Goal: Transaction & Acquisition: Book appointment/travel/reservation

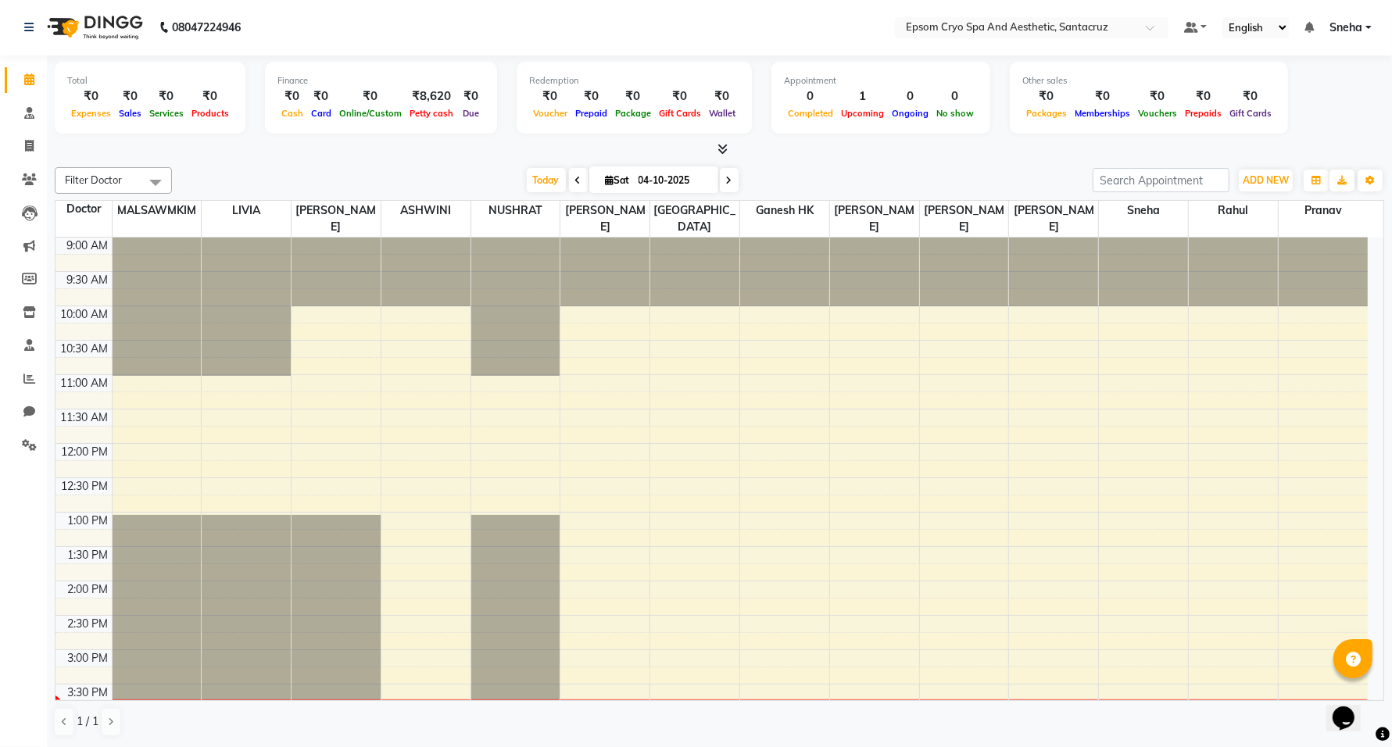
click at [731, 180] on span at bounding box center [729, 180] width 19 height 24
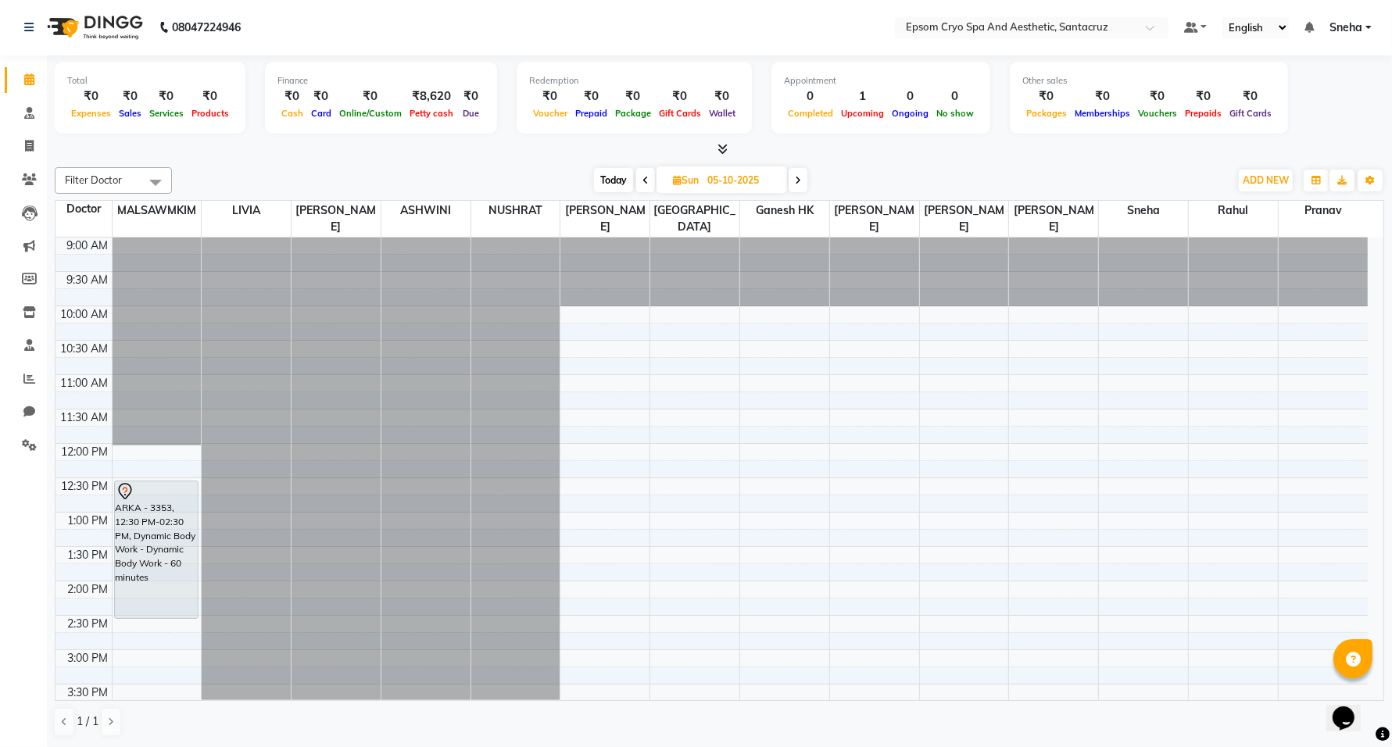
click at [616, 182] on span "Today" at bounding box center [613, 180] width 39 height 24
type input "04-10-2025"
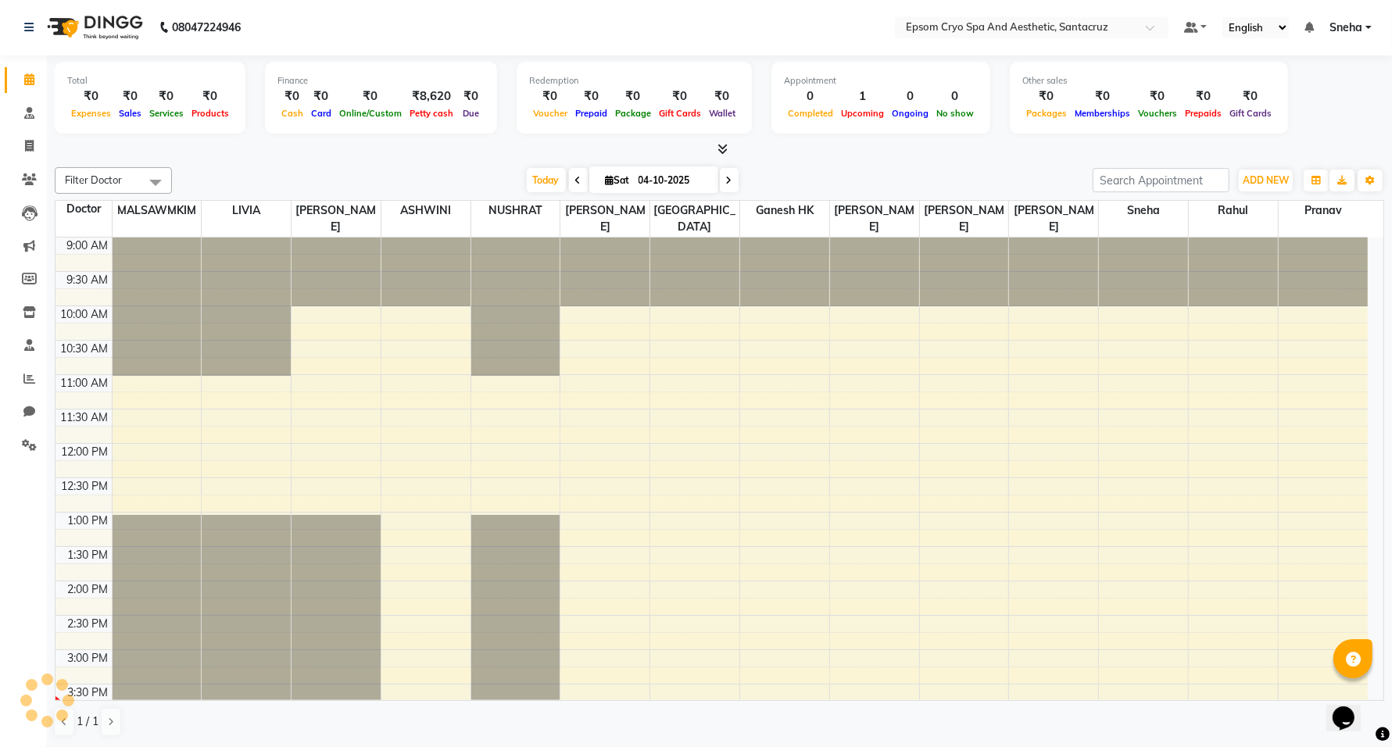
scroll to position [418, 0]
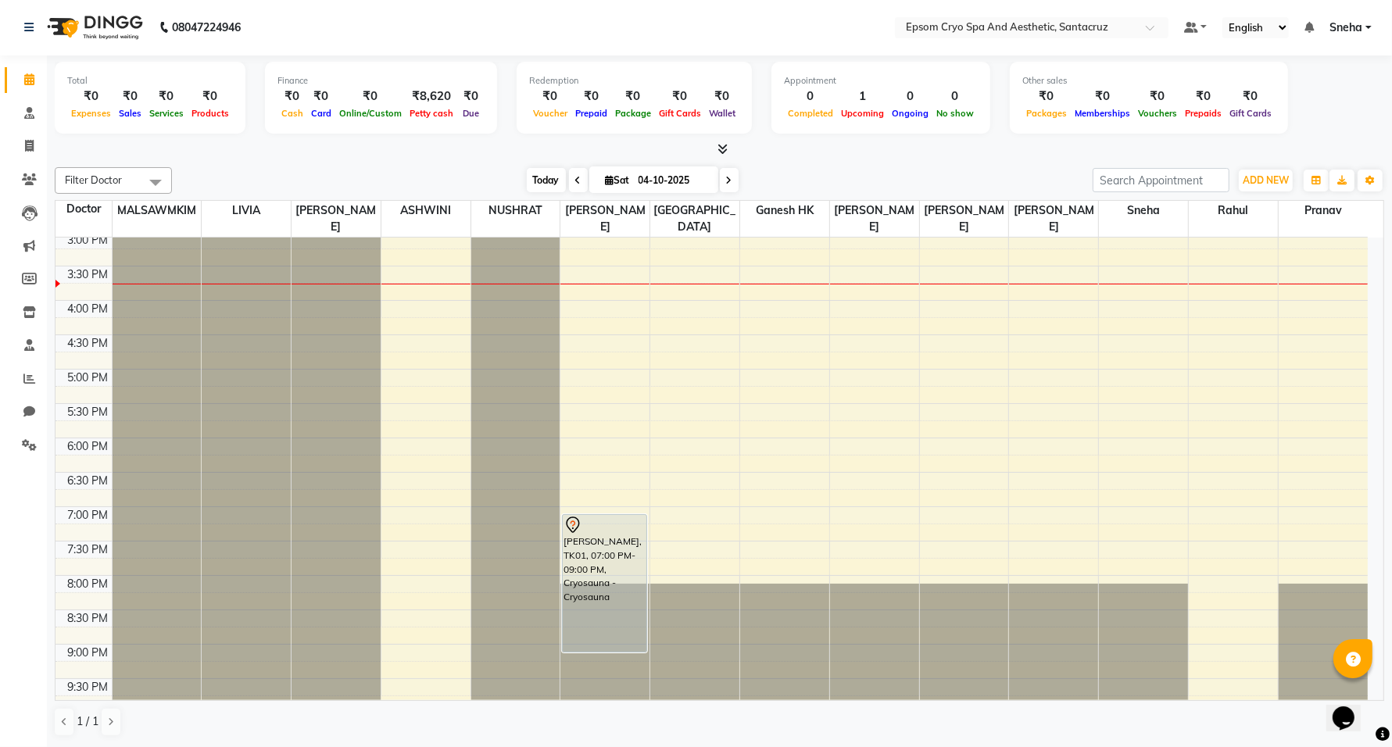
click at [535, 173] on span "Today" at bounding box center [546, 180] width 39 height 24
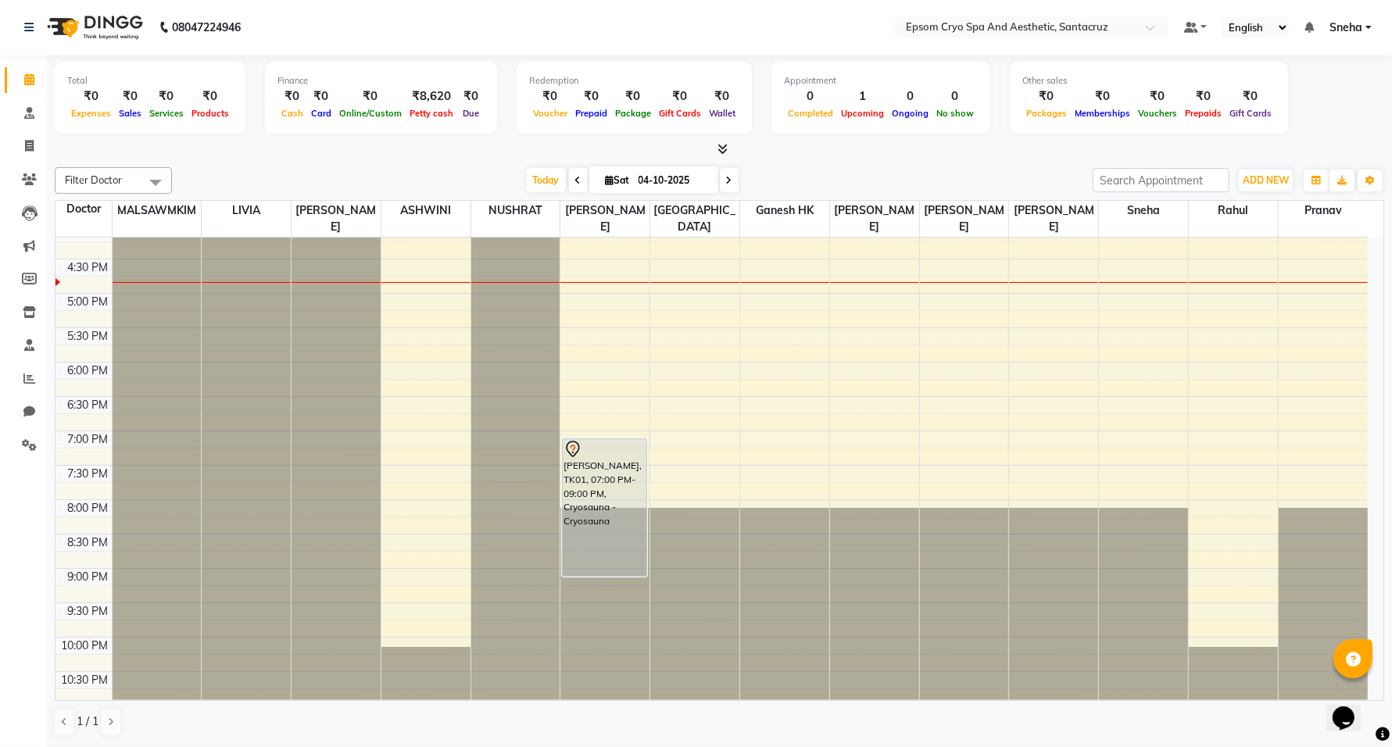
scroll to position [396, 0]
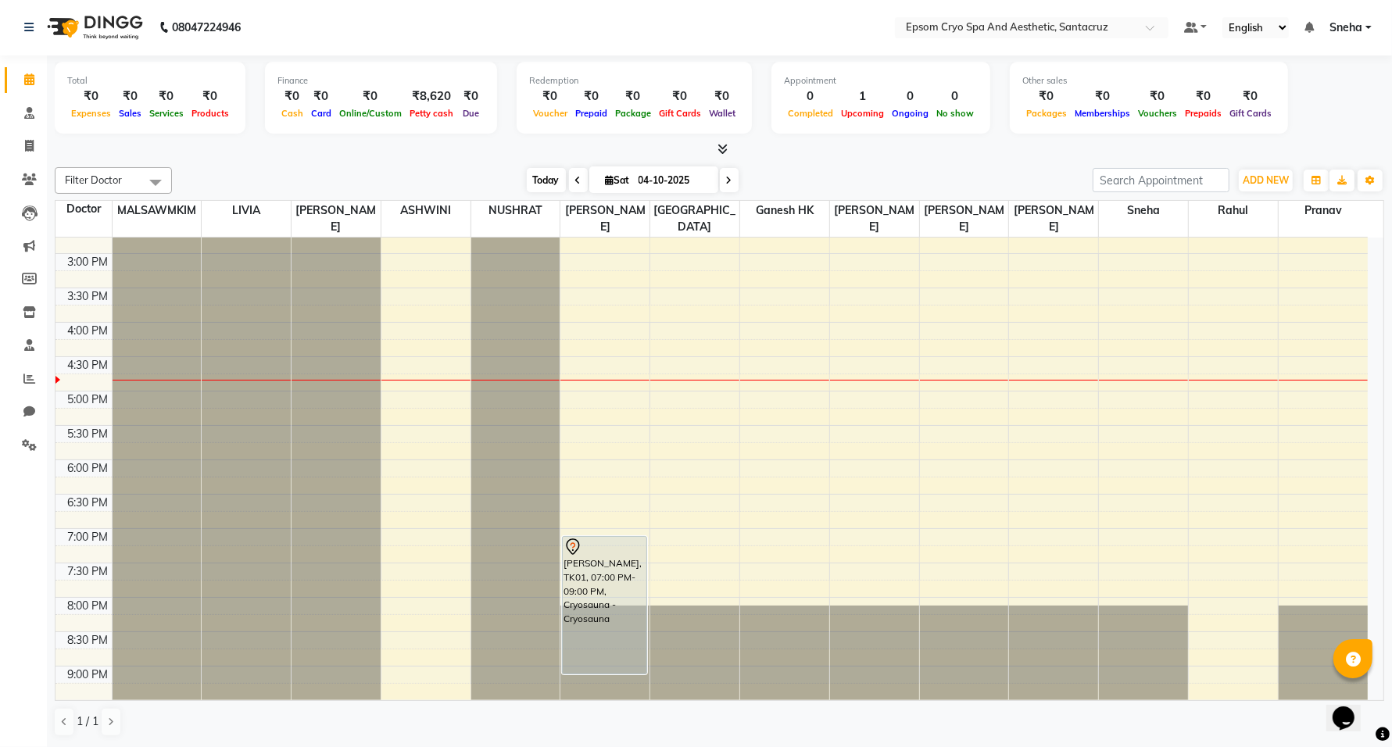
click at [547, 178] on span "Today" at bounding box center [546, 180] width 39 height 24
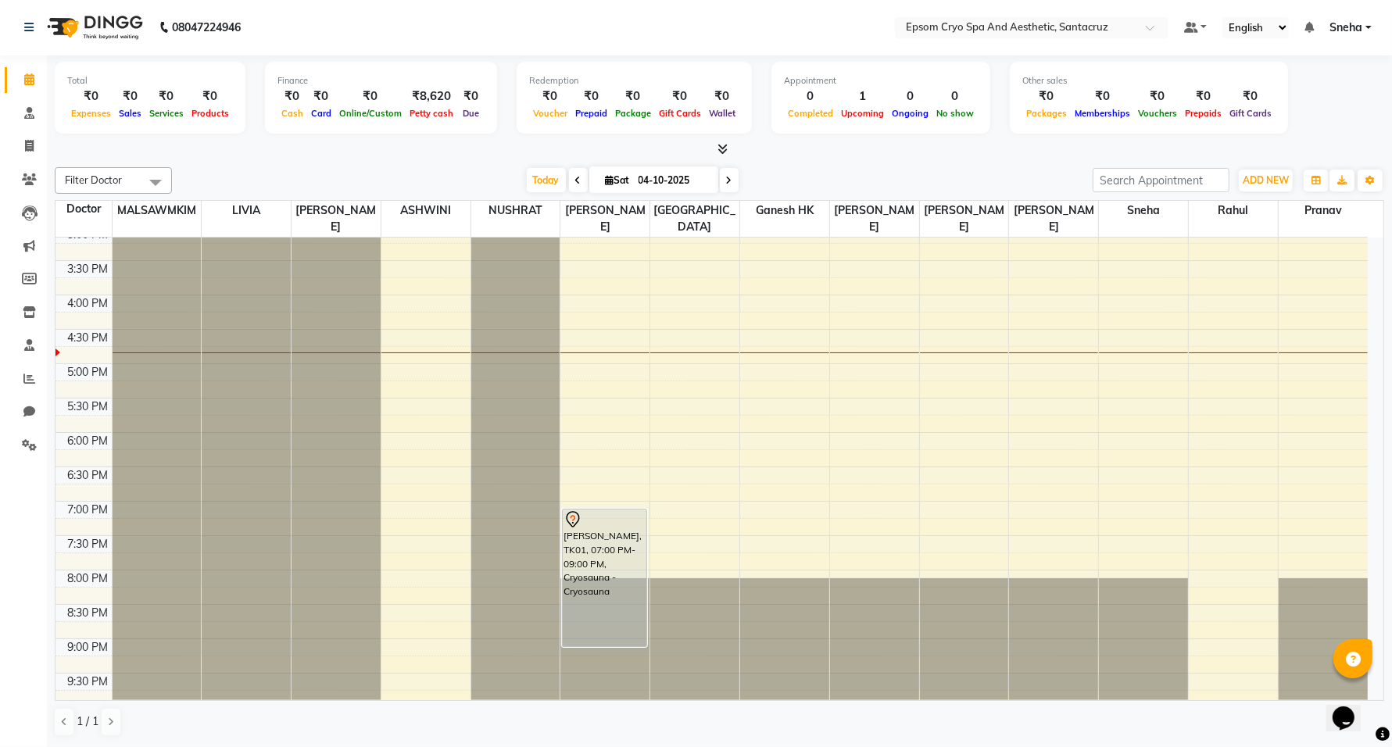
scroll to position [389, 0]
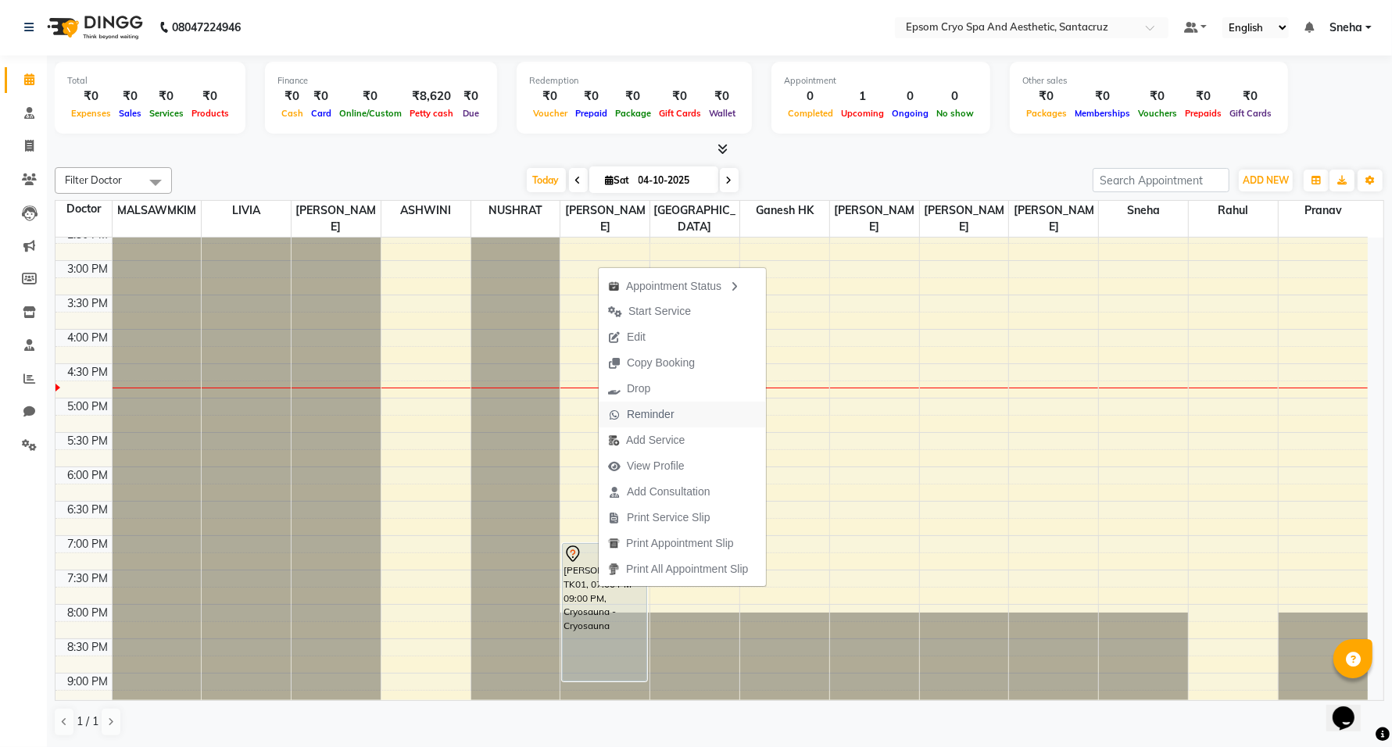
click at [642, 408] on span "Reminder" at bounding box center [651, 414] width 48 height 16
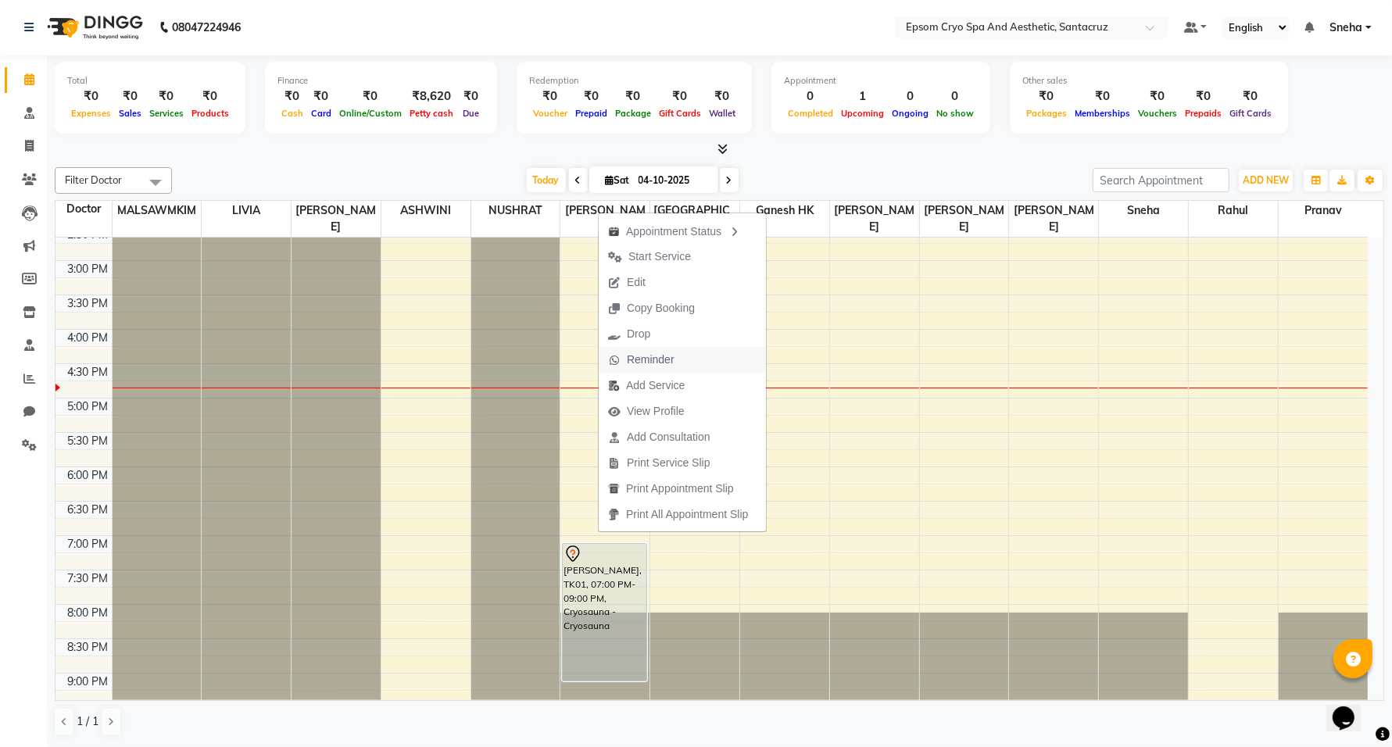
click at [645, 362] on span "Reminder" at bounding box center [651, 360] width 48 height 16
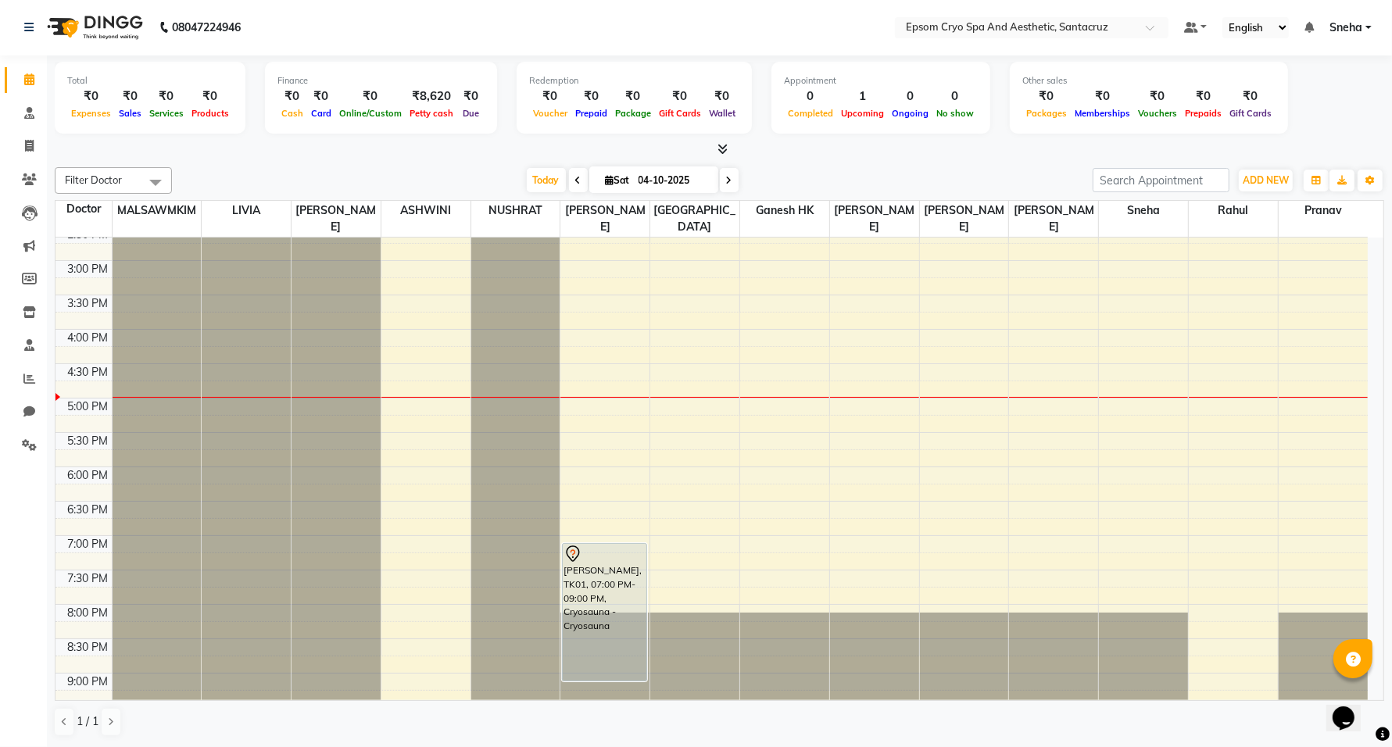
click at [606, 180] on icon at bounding box center [610, 180] width 9 height 10
select select "10"
select select "2025"
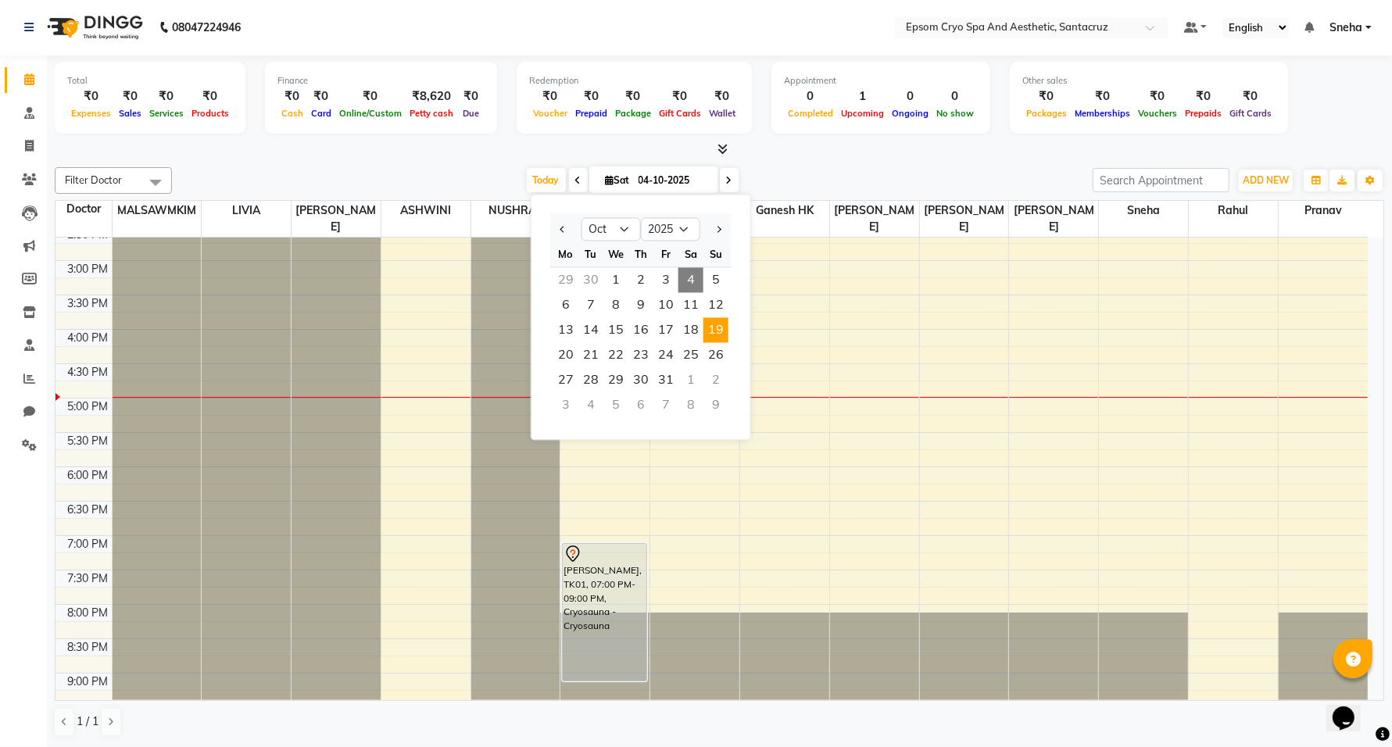
click at [713, 327] on span "19" at bounding box center [715, 330] width 25 height 25
type input "[DATE]"
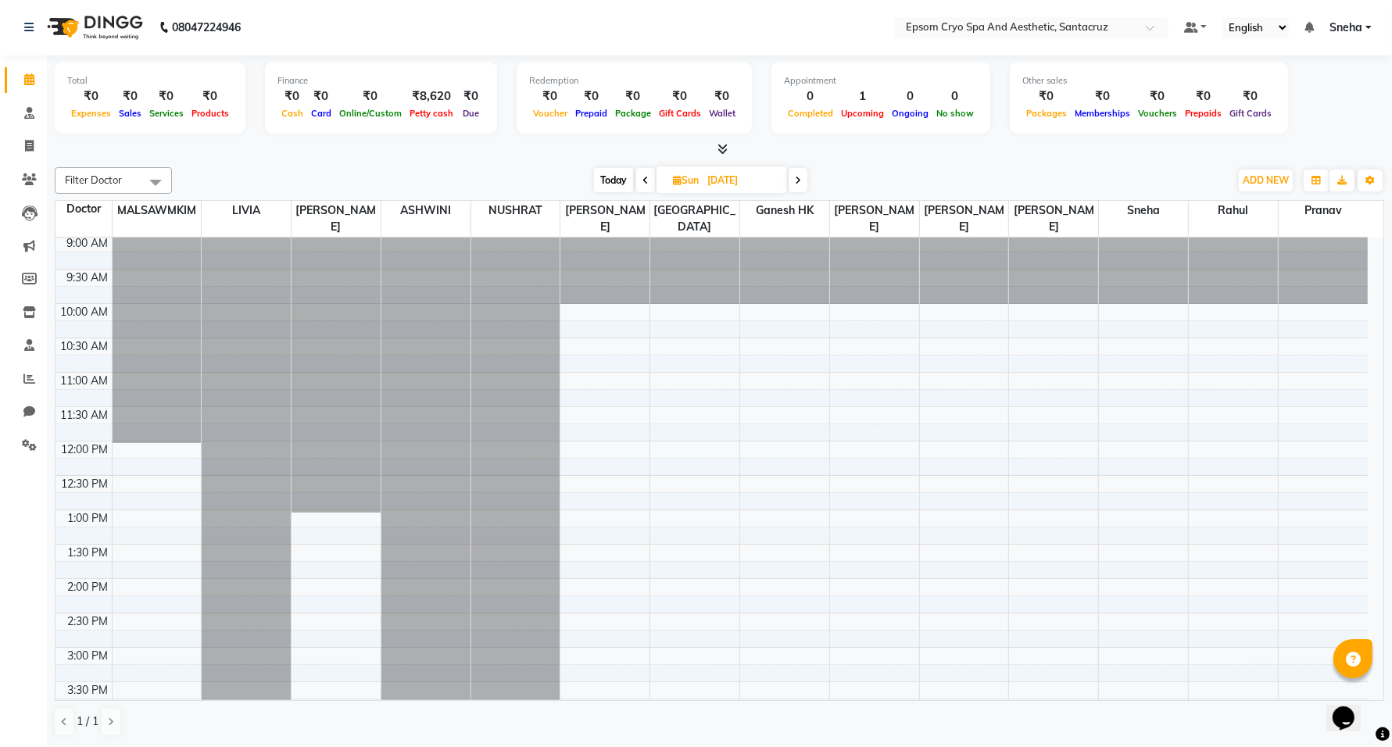
scroll to position [0, 0]
click at [570, 451] on div "9:00 AM 9:30 AM 10:00 AM 10:30 AM 11:00 AM 11:30 AM 12:00 PM 12:30 PM 1:00 PM 1…" at bounding box center [711, 719] width 1312 height 962
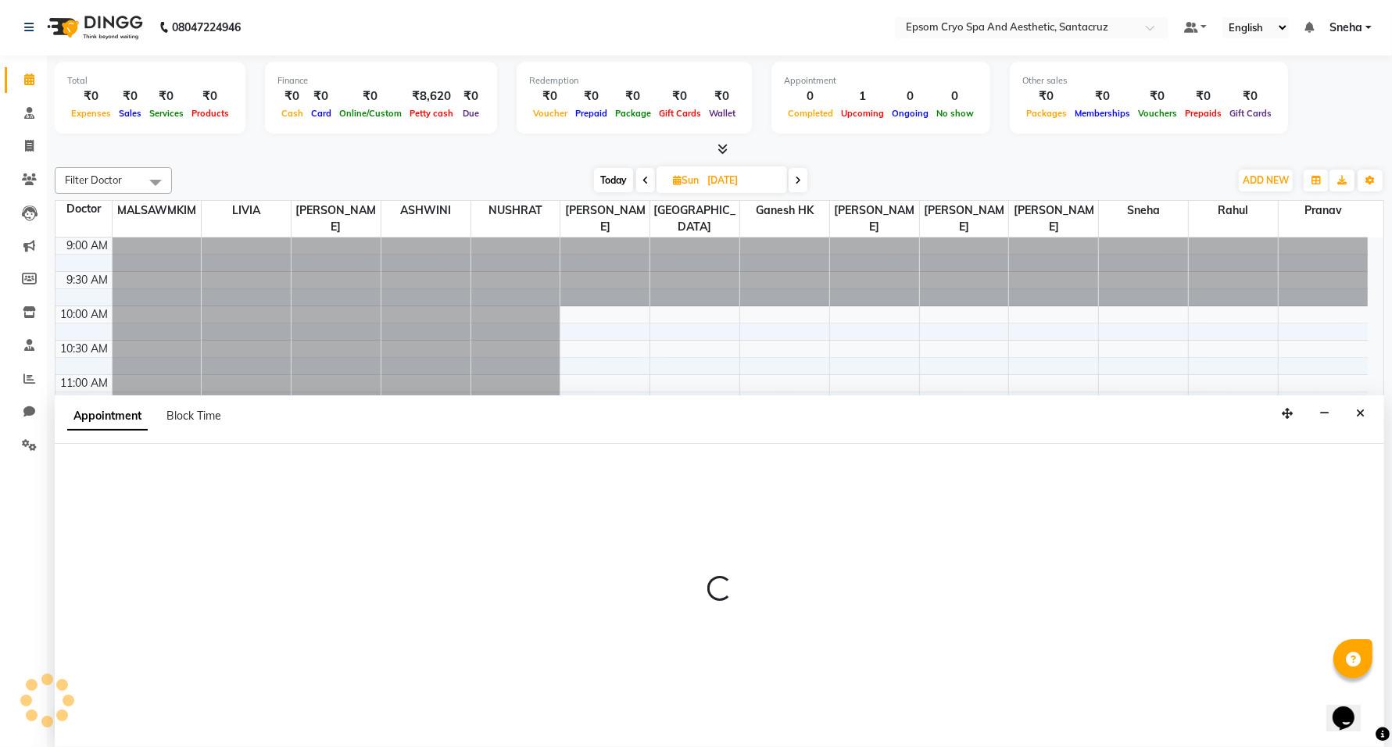
select select "74720"
select select "735"
select select "tentative"
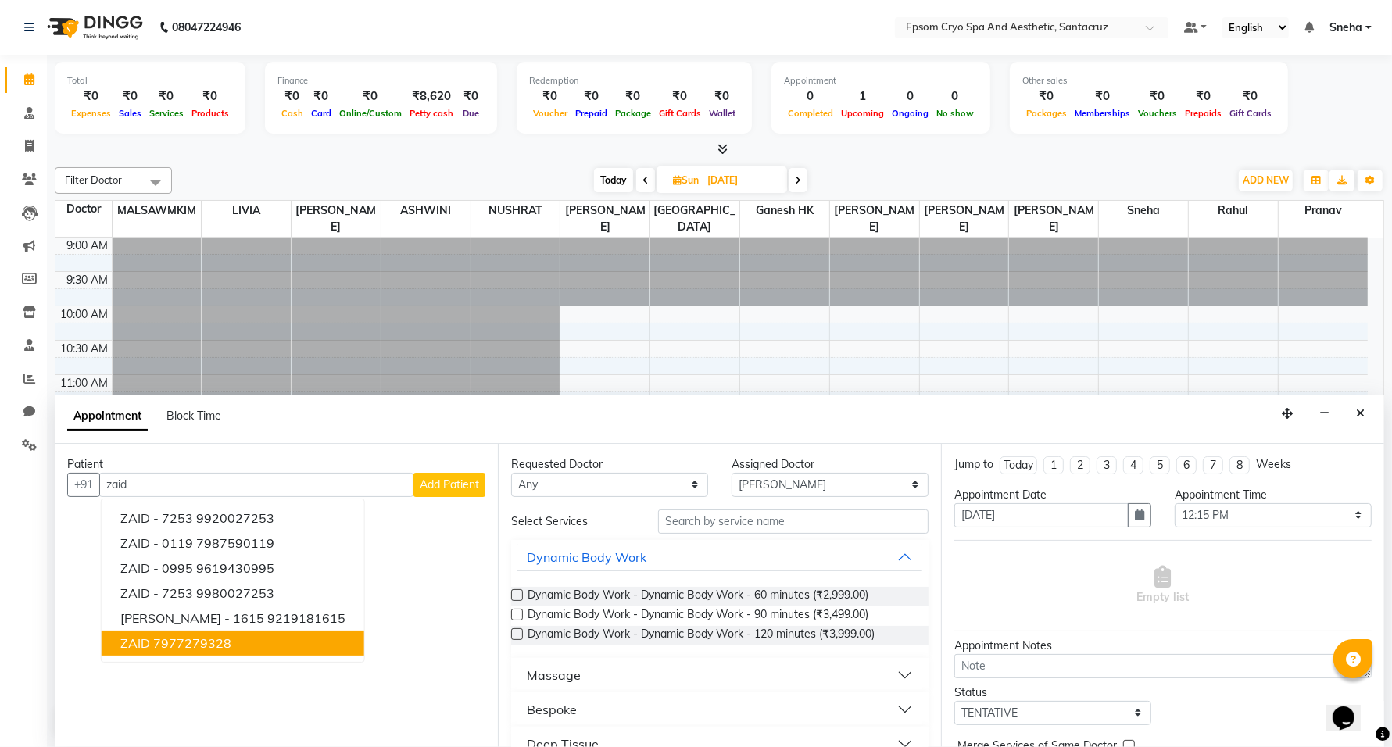
click at [215, 653] on button "ZAID 7977279328" at bounding box center [233, 643] width 263 height 25
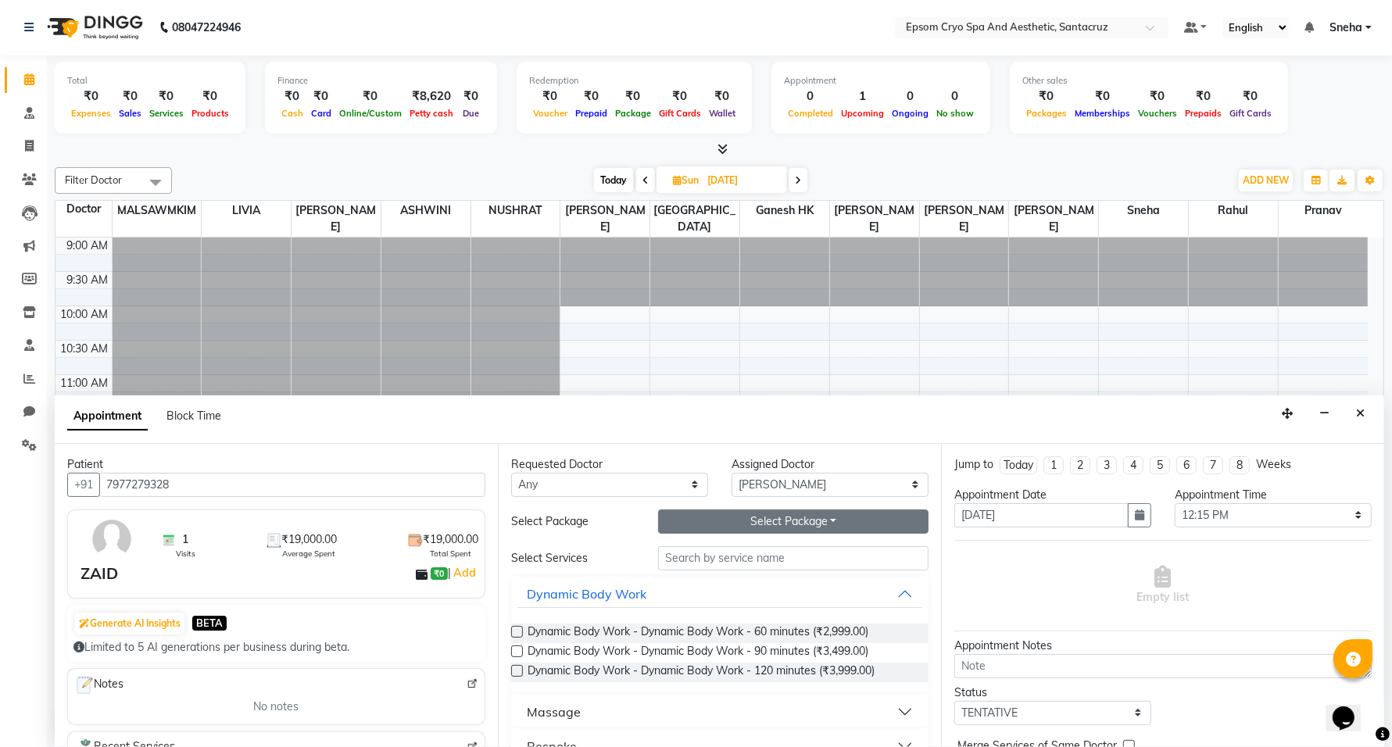
type input "7977279328"
click at [806, 517] on button "Select Package Toggle Dropdown" at bounding box center [793, 521] width 270 height 24
click at [763, 553] on li "OBAGI BUY 1 GET 1 FREE [DATE] offer" at bounding box center [783, 554] width 248 height 23
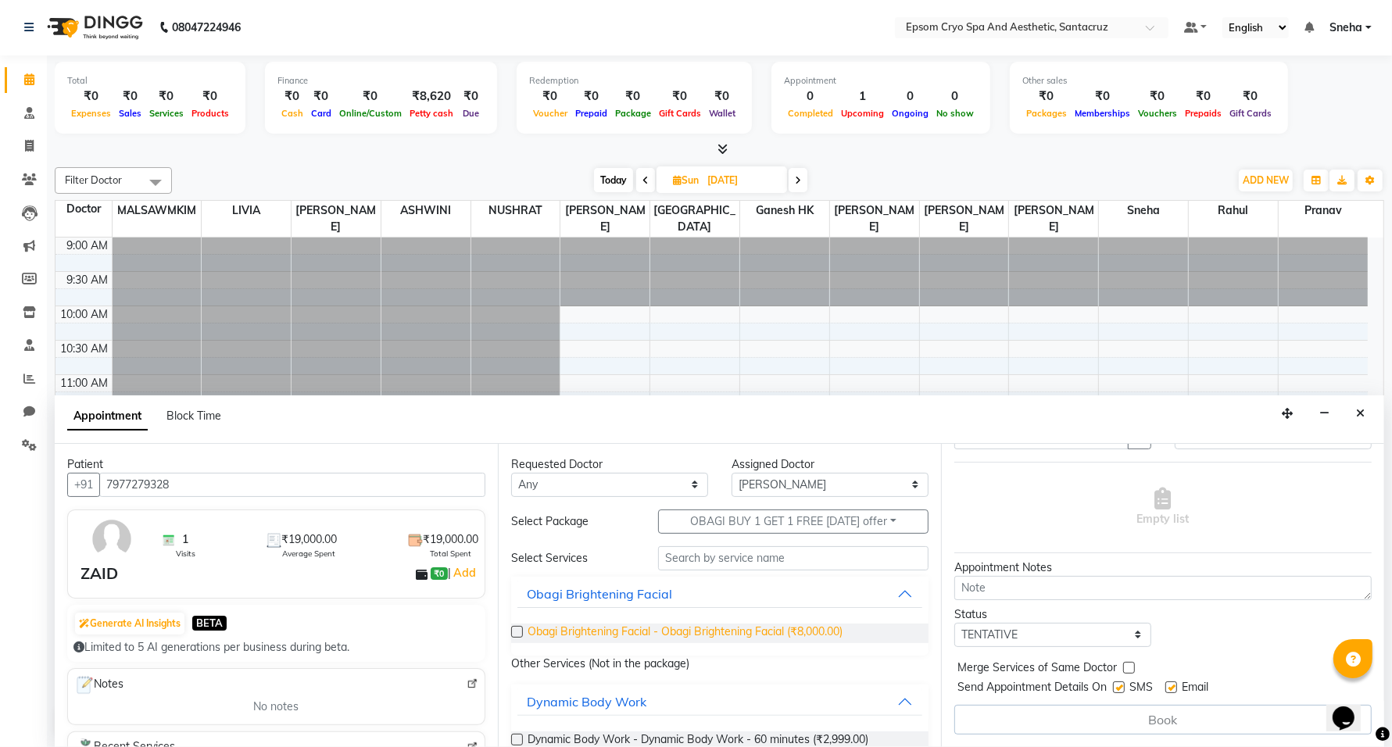
click at [673, 631] on span "Obagi Brightening Facial - Obagi Brightening Facial (₹8,000.00)" at bounding box center [684, 633] width 315 height 20
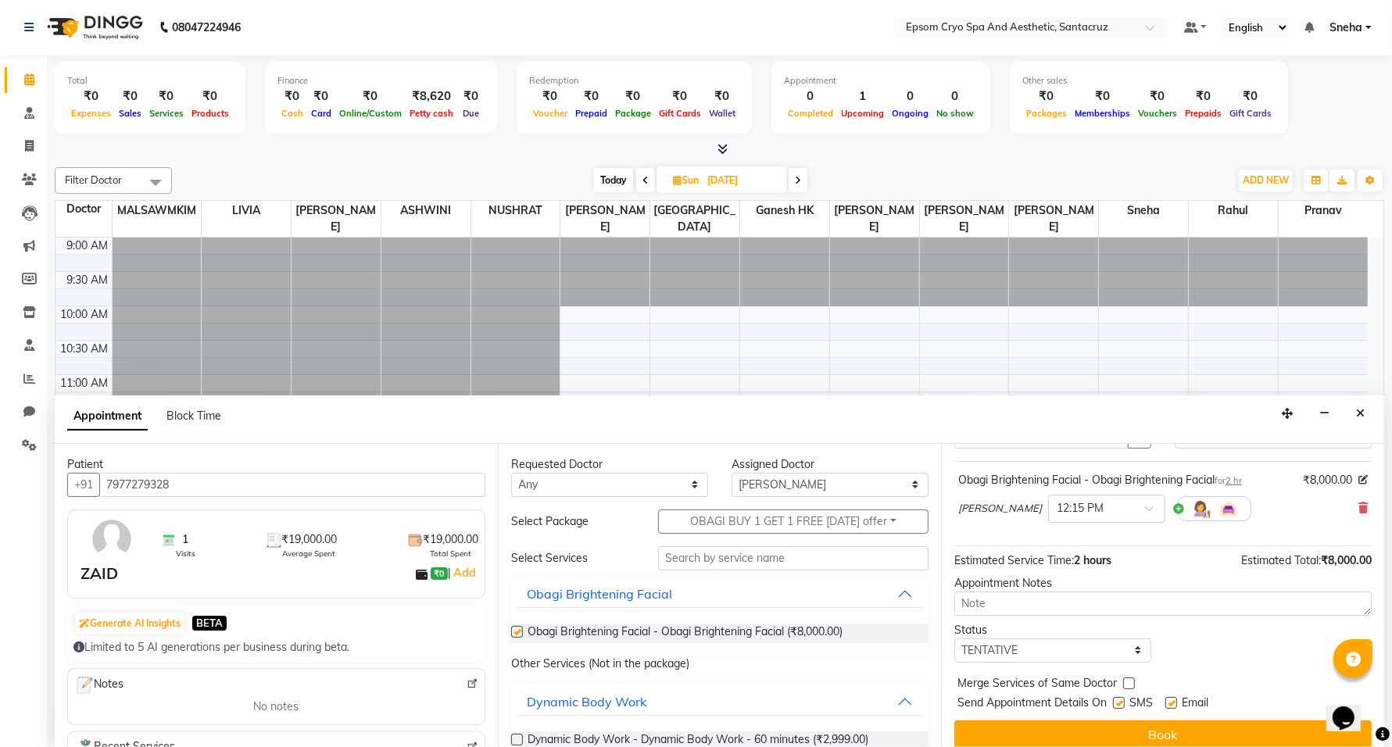
checkbox input "false"
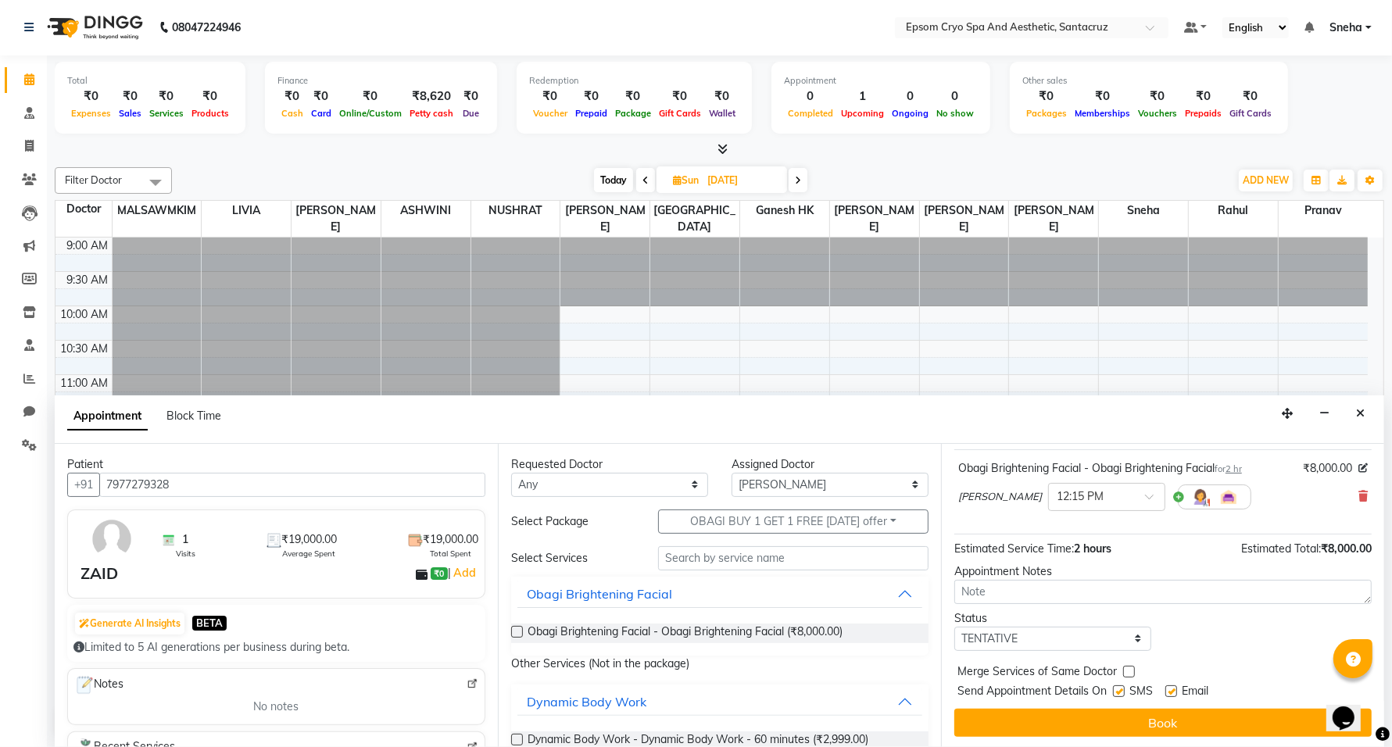
scroll to position [94, 0]
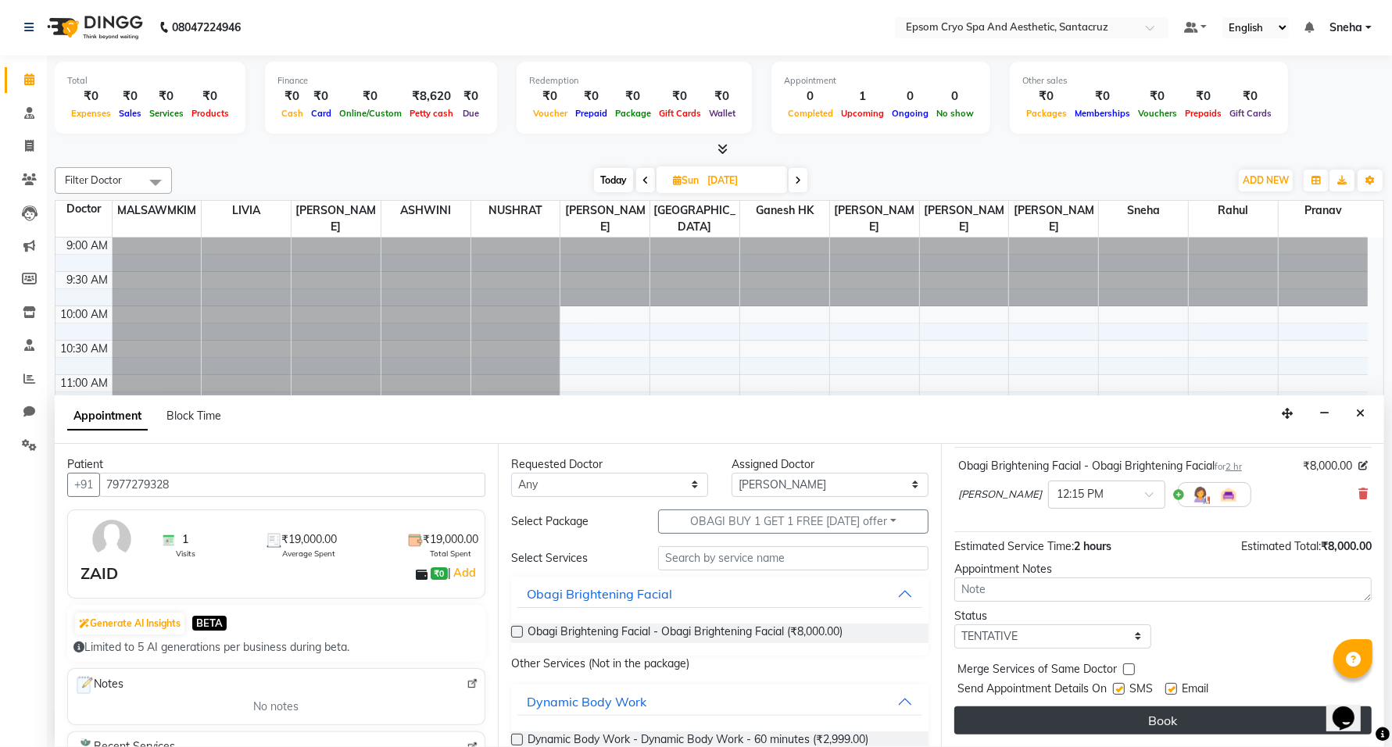
click at [1109, 717] on button "Book" at bounding box center [1162, 720] width 417 height 28
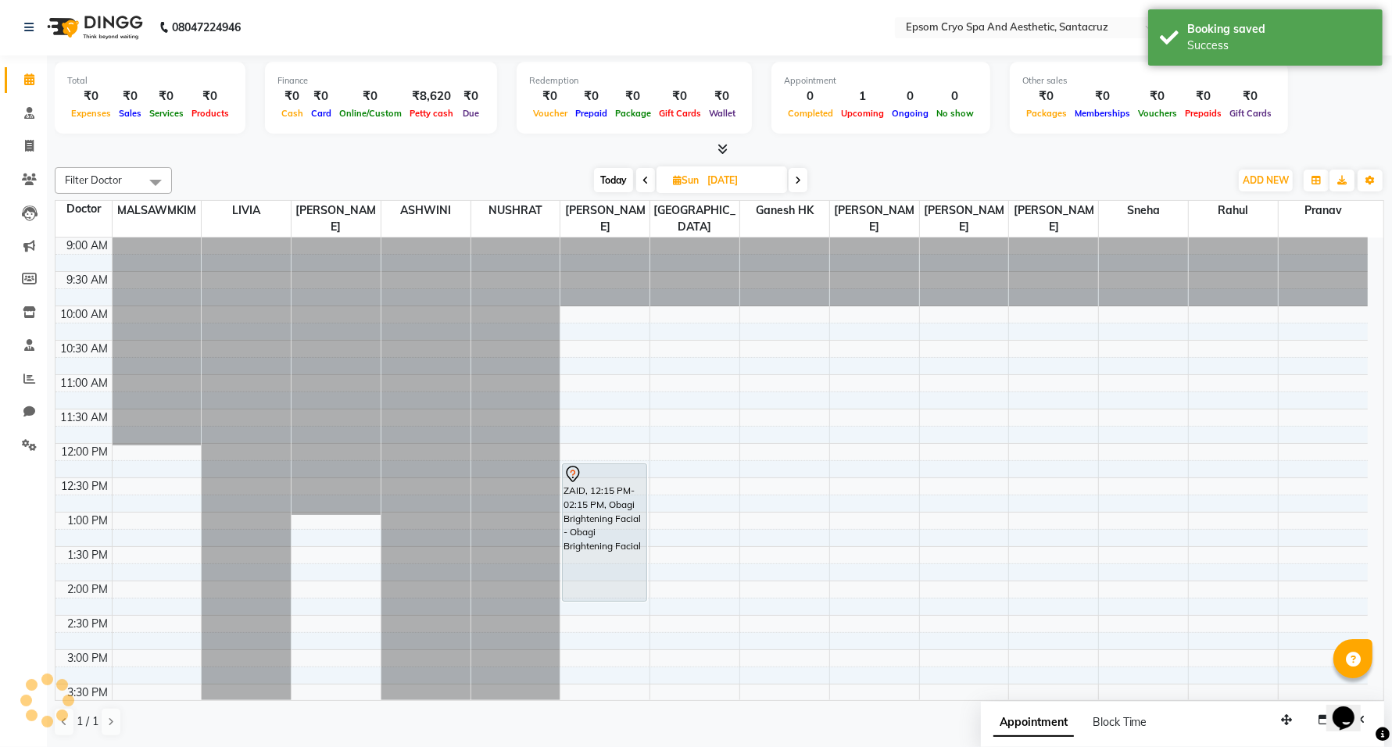
scroll to position [0, 0]
click at [1020, 719] on span "Appointment" at bounding box center [1033, 723] width 80 height 28
select select "tentative"
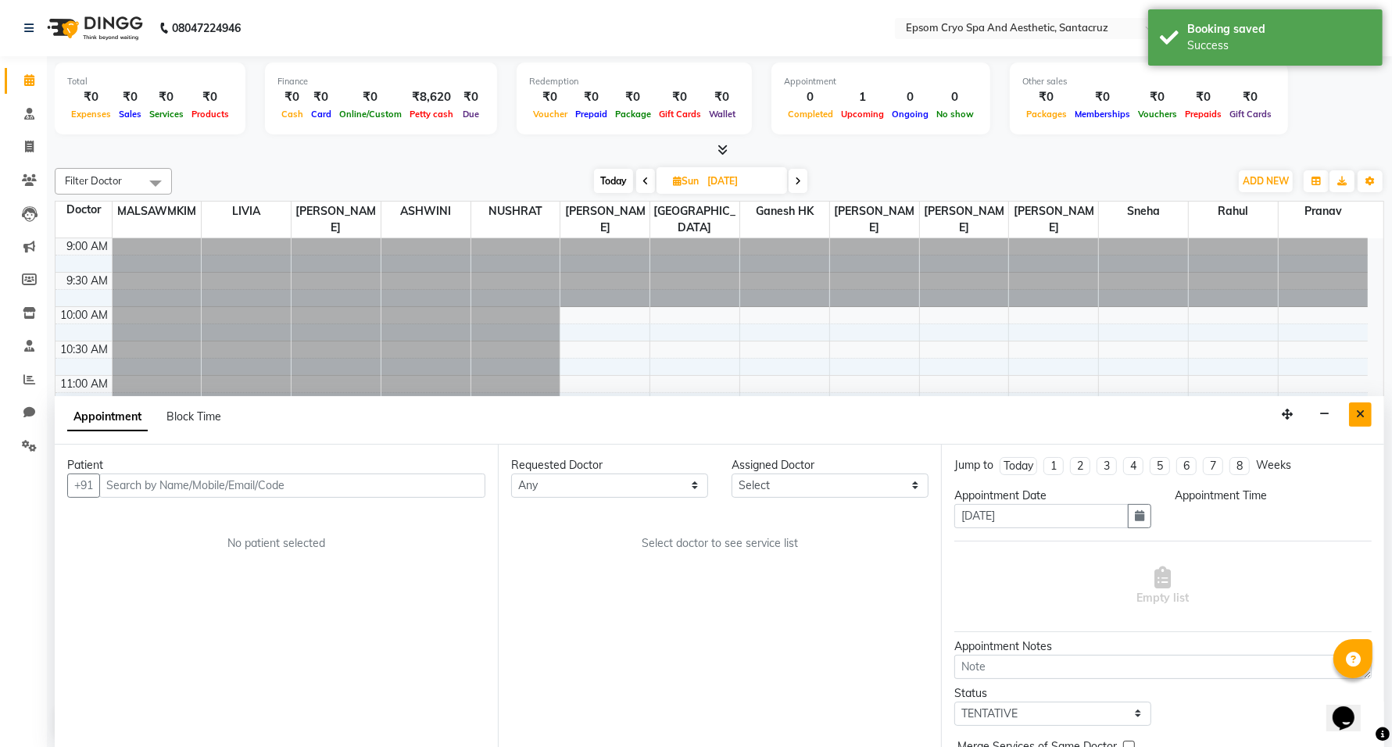
click at [1363, 416] on icon "Close" at bounding box center [1360, 414] width 9 height 11
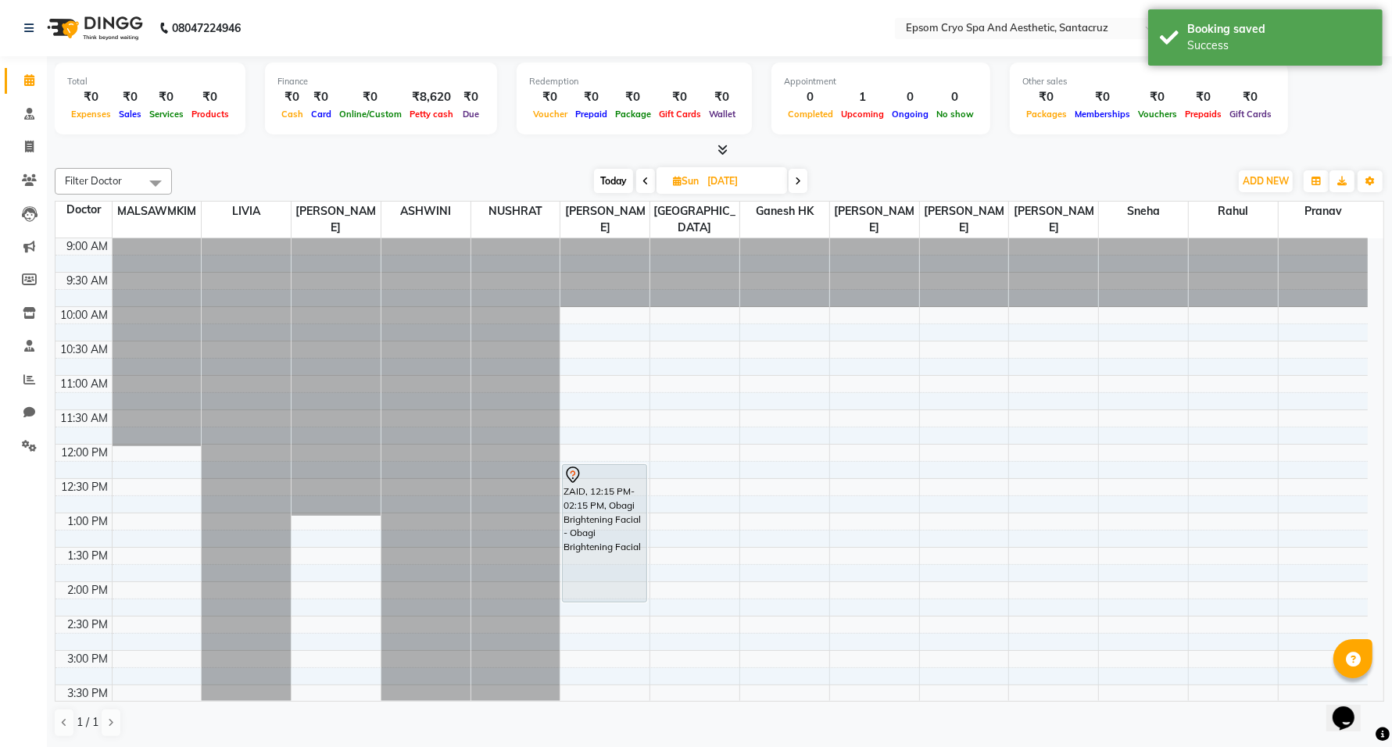
click at [610, 188] on span "Today" at bounding box center [613, 181] width 39 height 24
type input "04-10-2025"
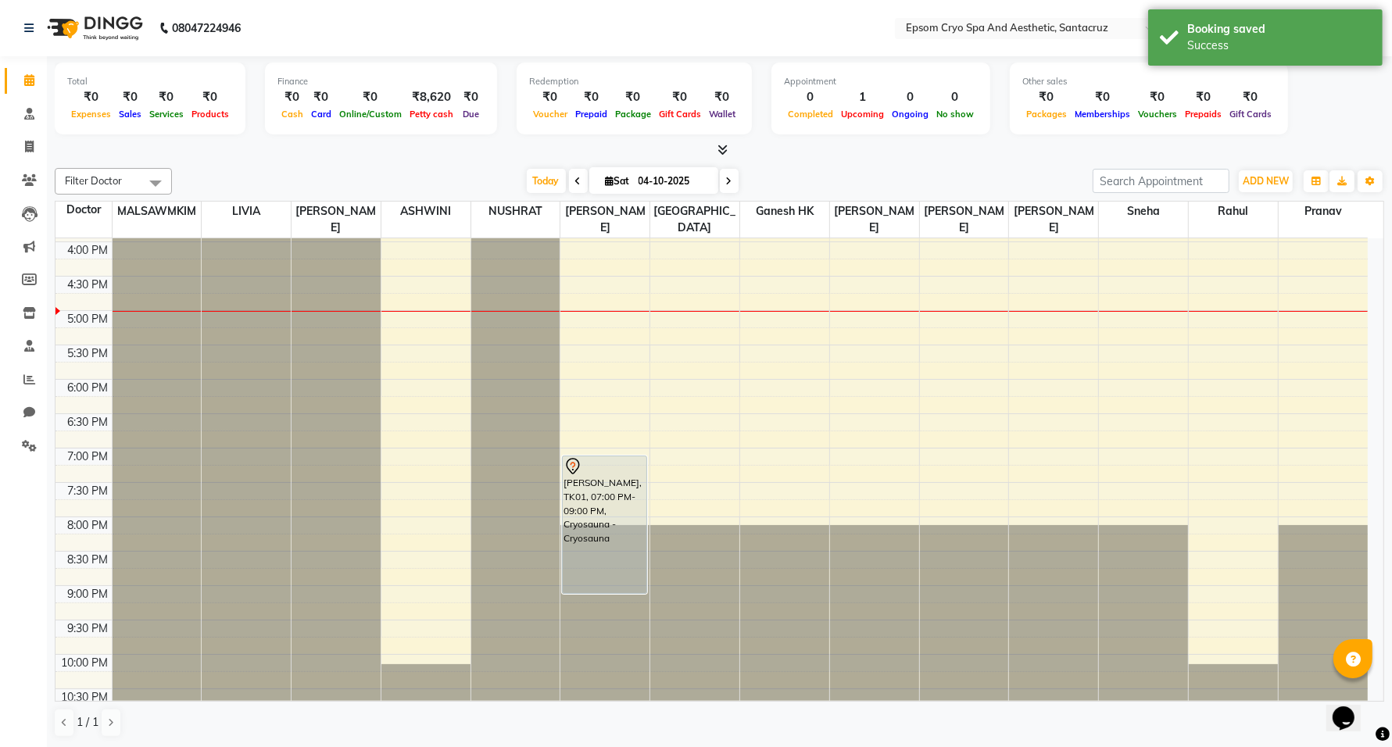
scroll to position [494, 0]
